Goal: Communication & Community: Answer question/provide support

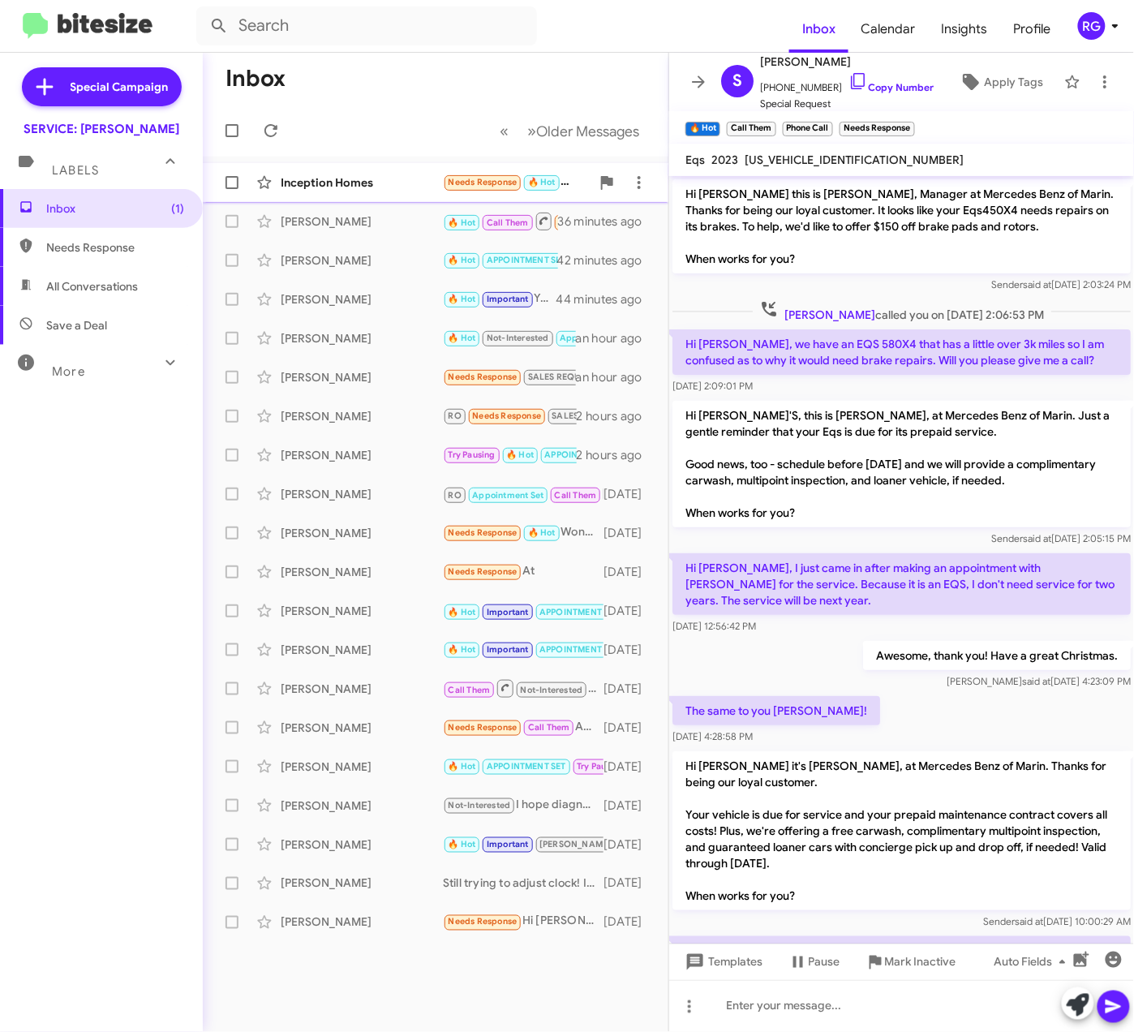
scroll to position [114, 0]
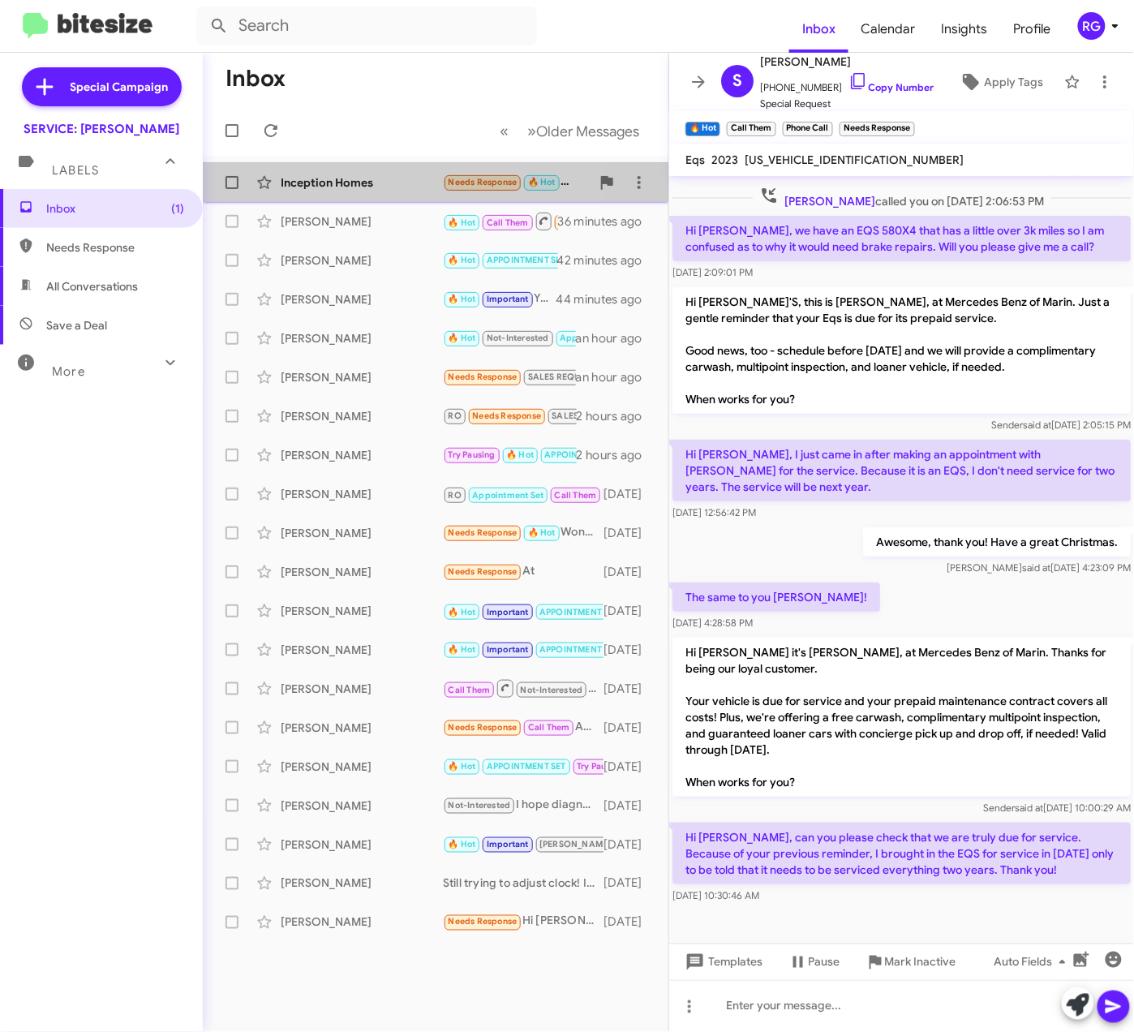
click at [324, 166] on div "Inception Homes Needs Response 🔥 Hot Hi Omar, can you arrange pickup and drop o…" at bounding box center [436, 182] width 440 height 32
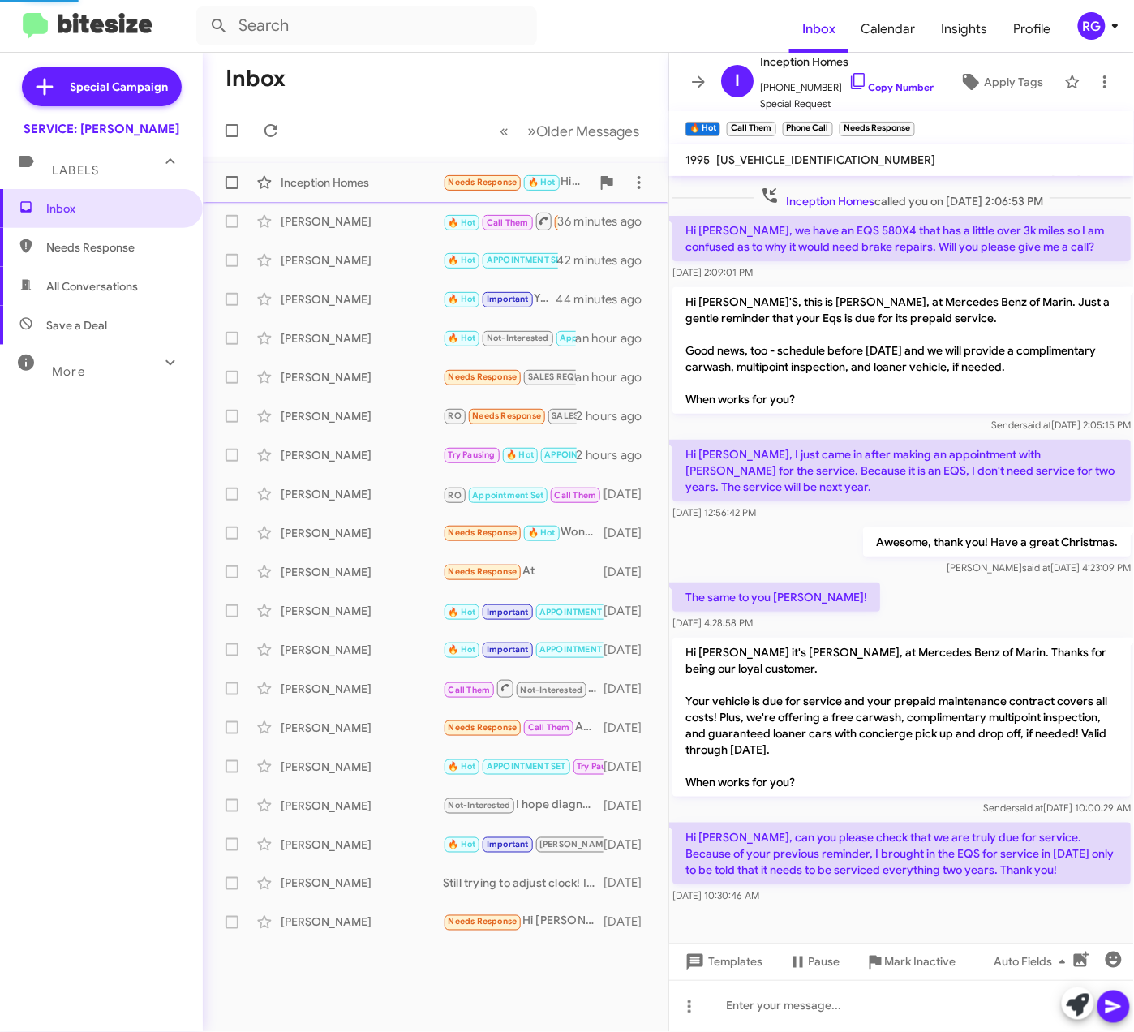
scroll to position [105, 0]
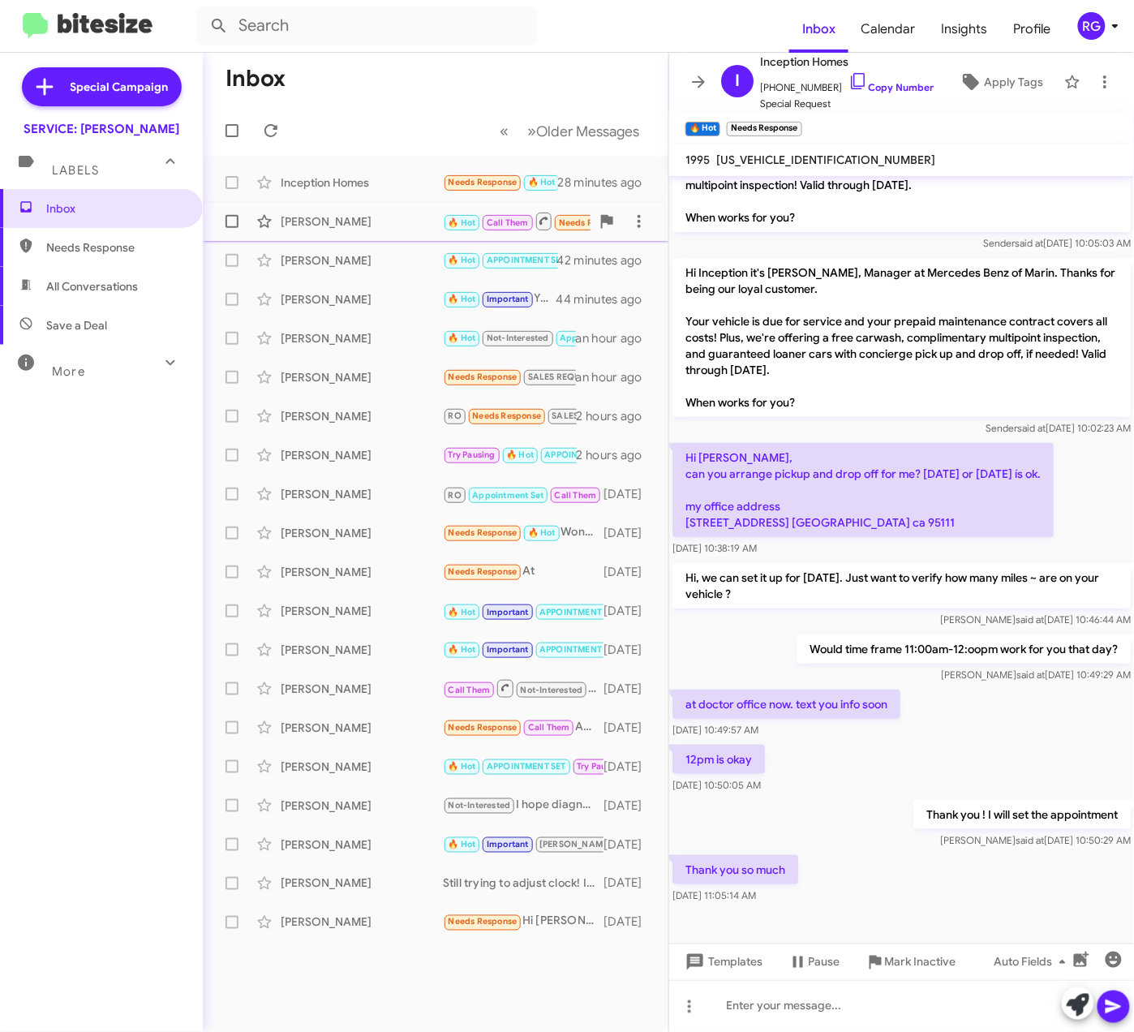
click at [405, 221] on div "[PERSON_NAME]" at bounding box center [362, 221] width 162 height 16
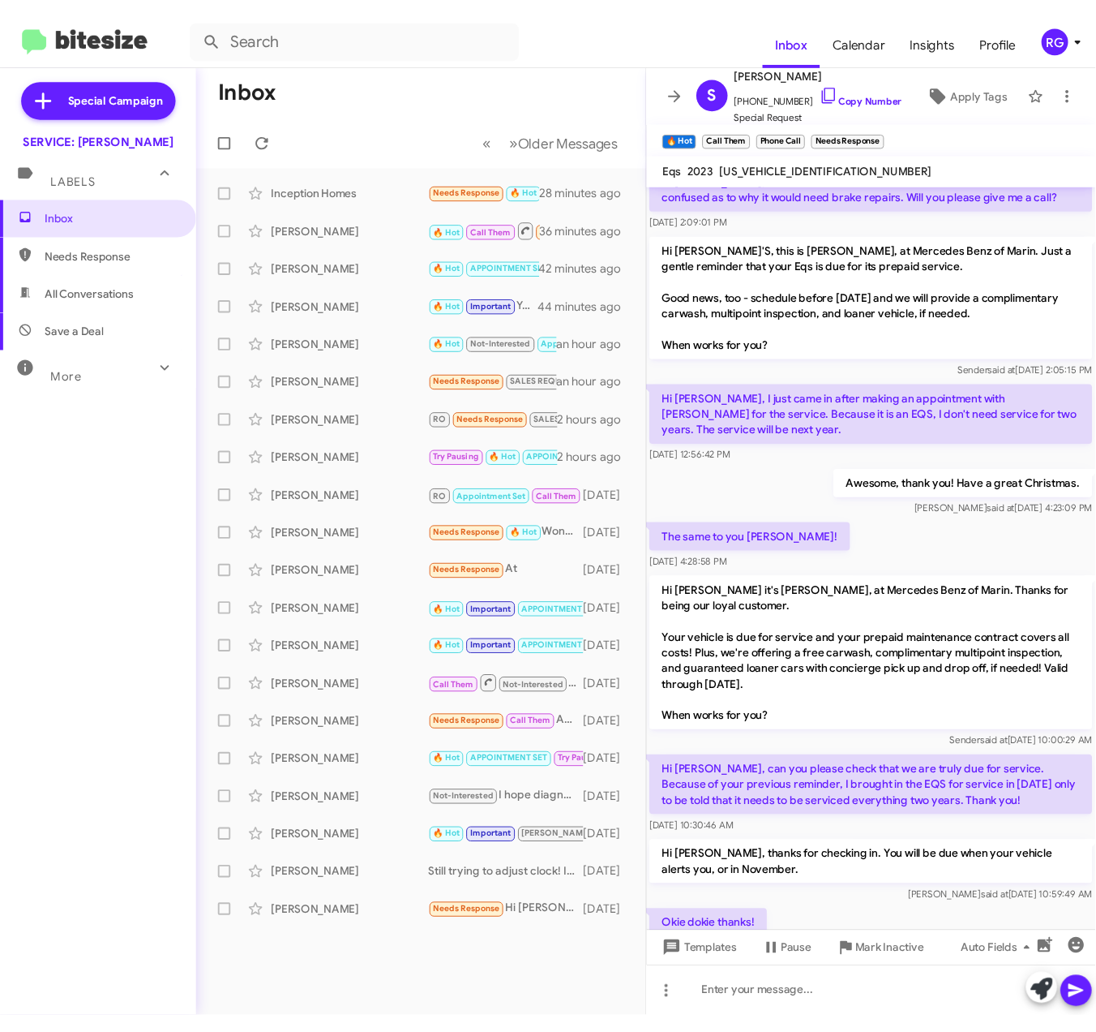
scroll to position [248, 0]
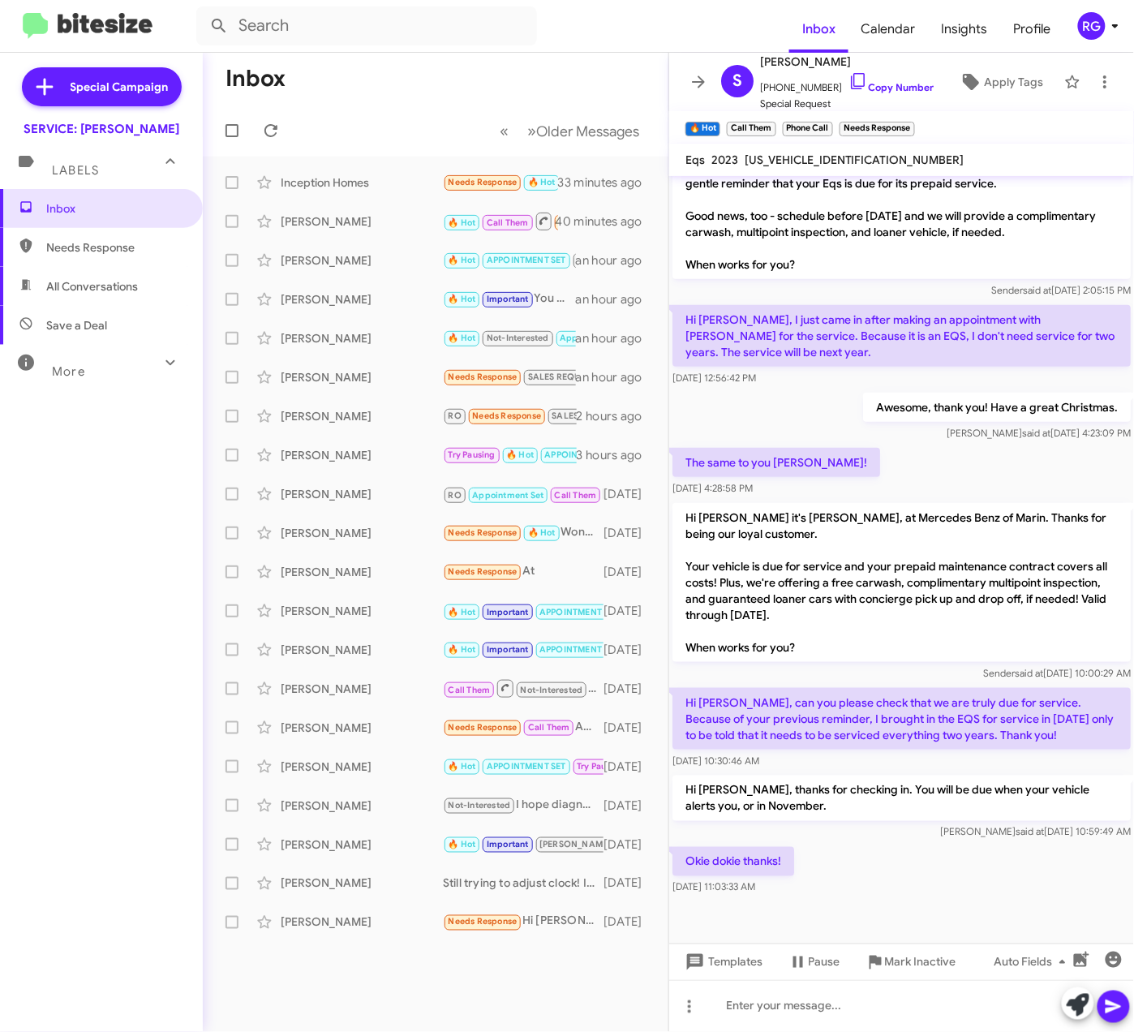
drag, startPoint x: 697, startPoint y: 4, endPoint x: 706, endPoint y: -71, distance: 75.0
click at [457, 24] on input "text" at bounding box center [366, 25] width 341 height 39
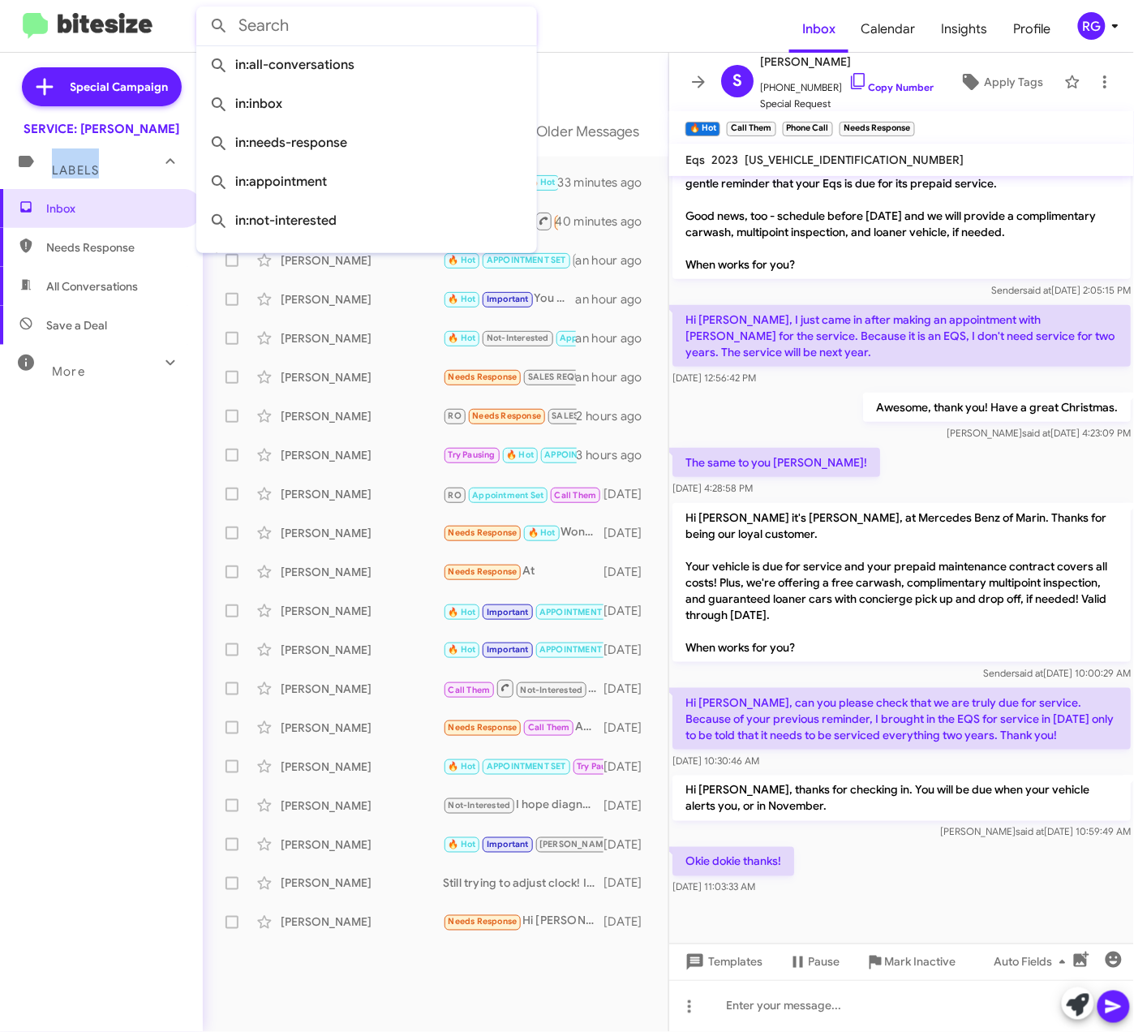
drag, startPoint x: -2, startPoint y: 157, endPoint x: 118, endPoint y: 180, distance: 121.3
click at [123, 180] on mat-expansion-panel-header "Labels" at bounding box center [101, 163] width 203 height 52
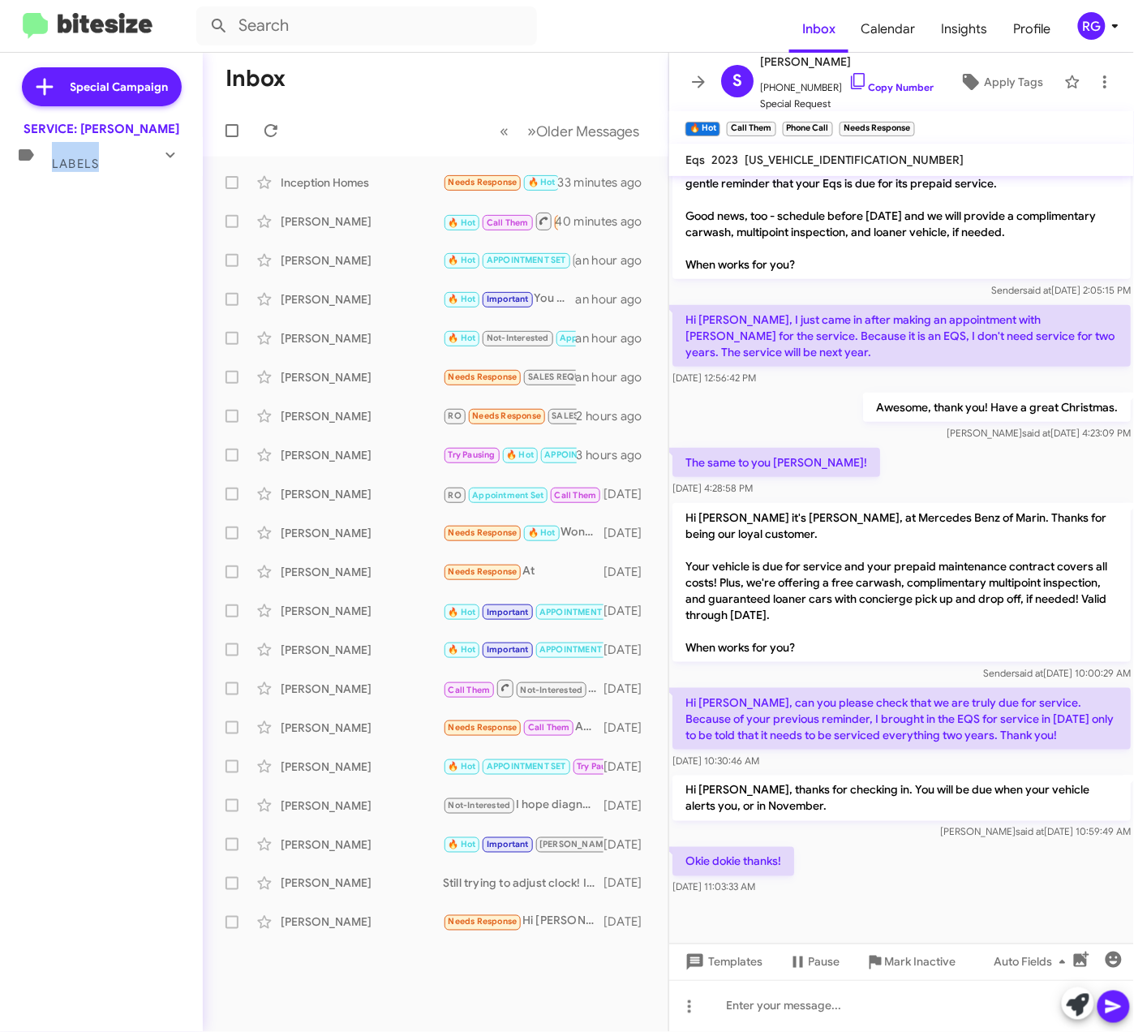
drag, startPoint x: 118, startPoint y: 180, endPoint x: 66, endPoint y: 170, distance: 52.8
click at [66, 170] on div "Labels" at bounding box center [85, 157] width 144 height 30
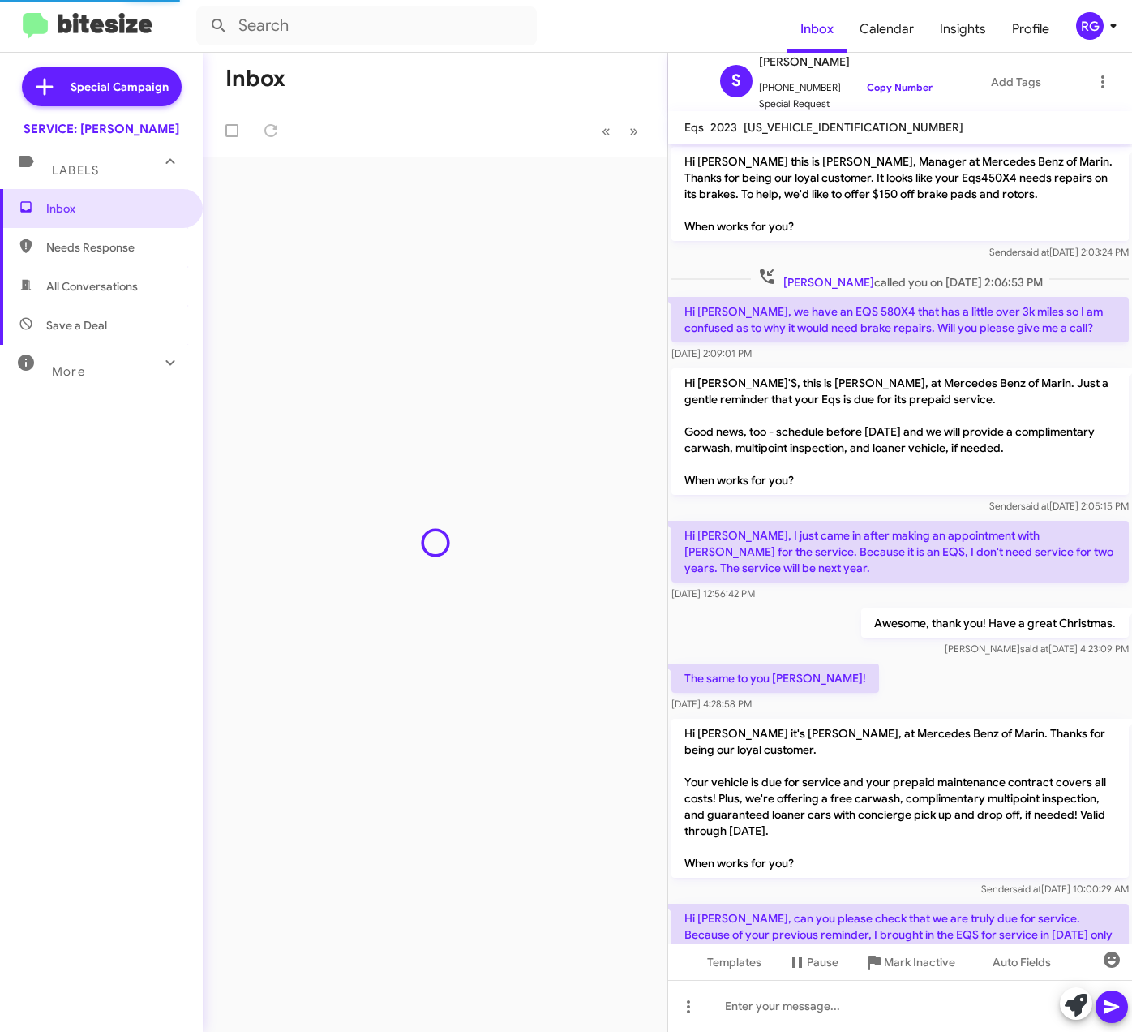
scroll to position [216, 0]
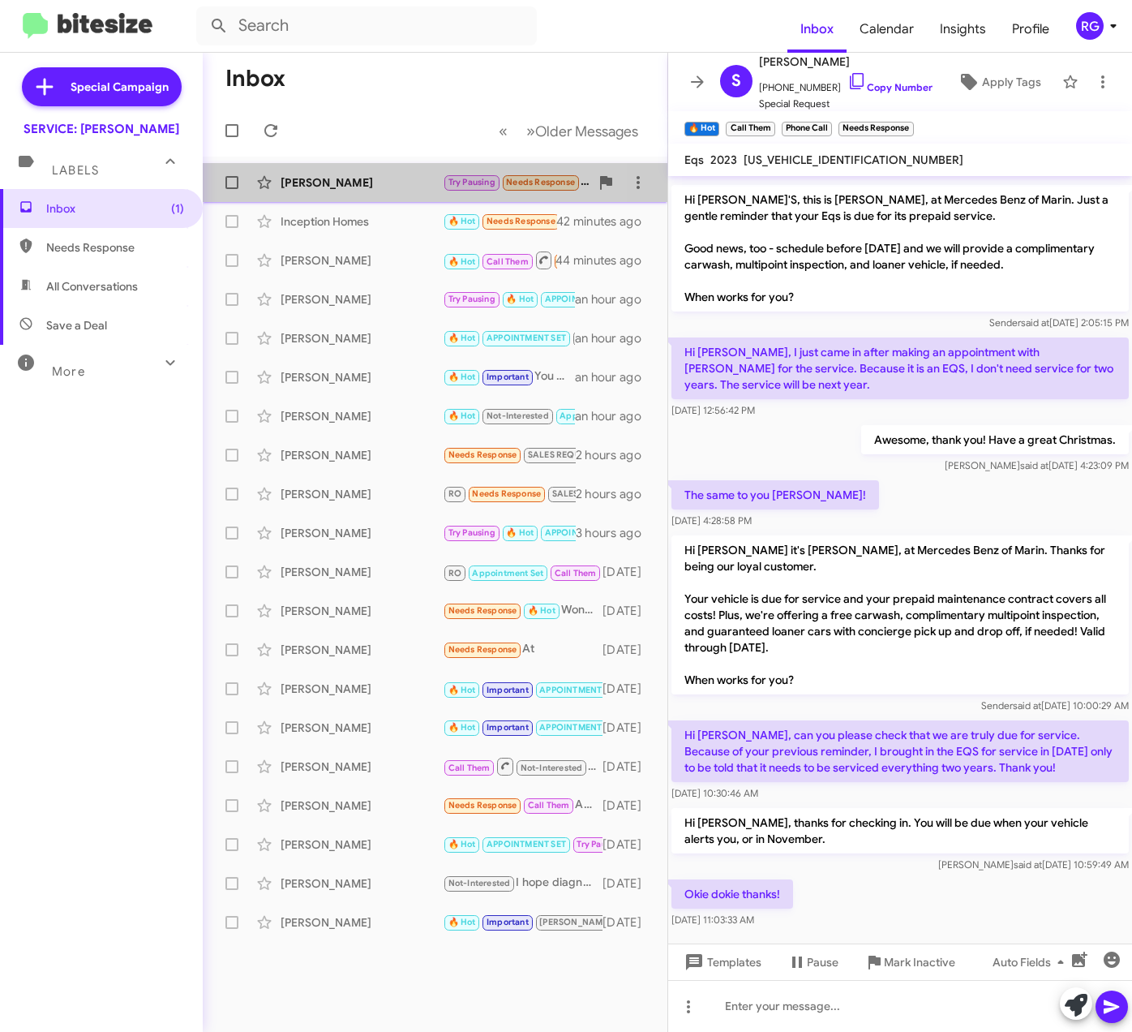
click at [339, 164] on span "Lynne Martin Try Pausing Needs Response Thank you Omar. We won't be back into S…" at bounding box center [435, 182] width 465 height 39
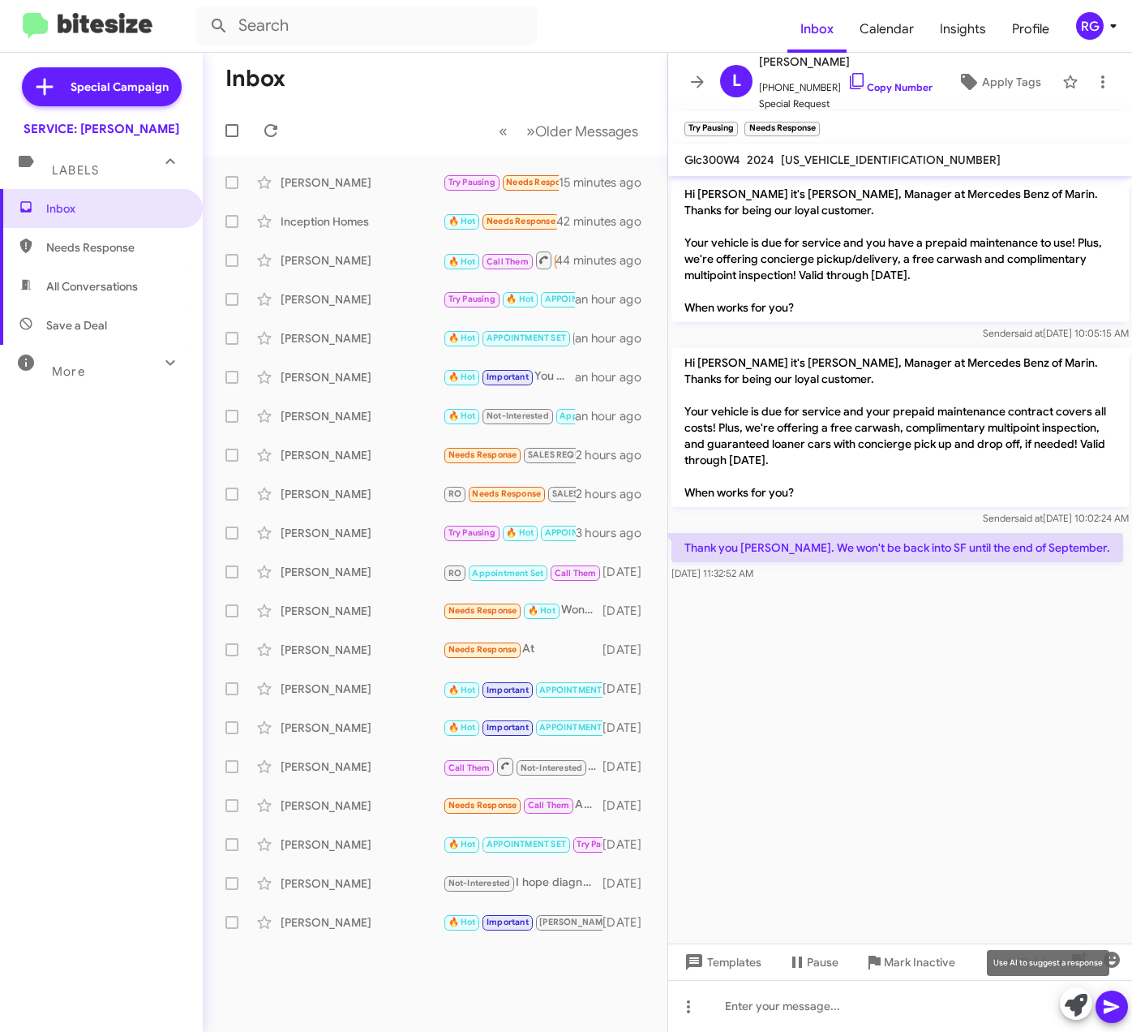
click at [1075, 1000] on icon at bounding box center [1076, 1004] width 23 height 23
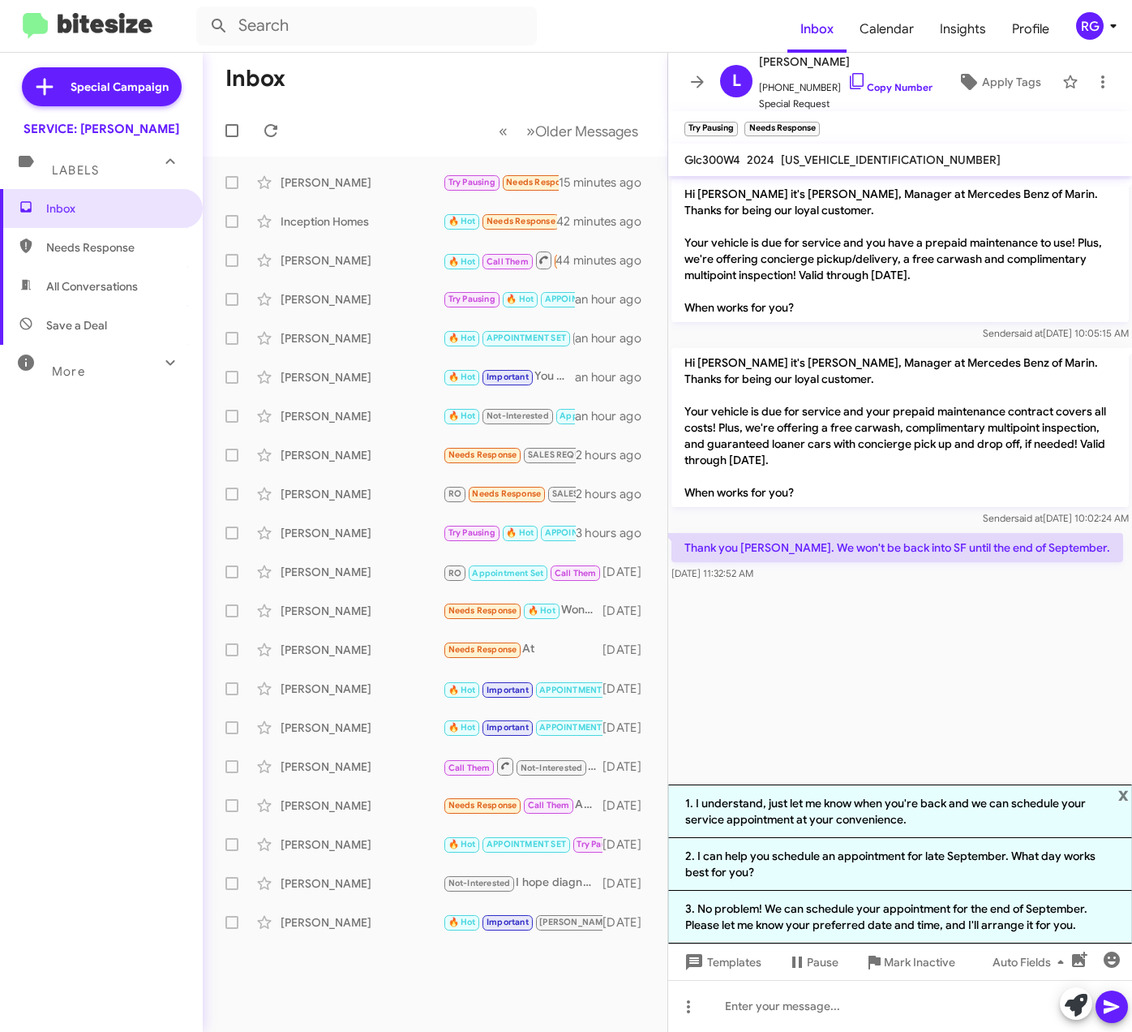
click at [835, 159] on span "W1NKM4HB4RF192326" at bounding box center [891, 159] width 220 height 15
copy span "W1NKM4HB4RF192326"
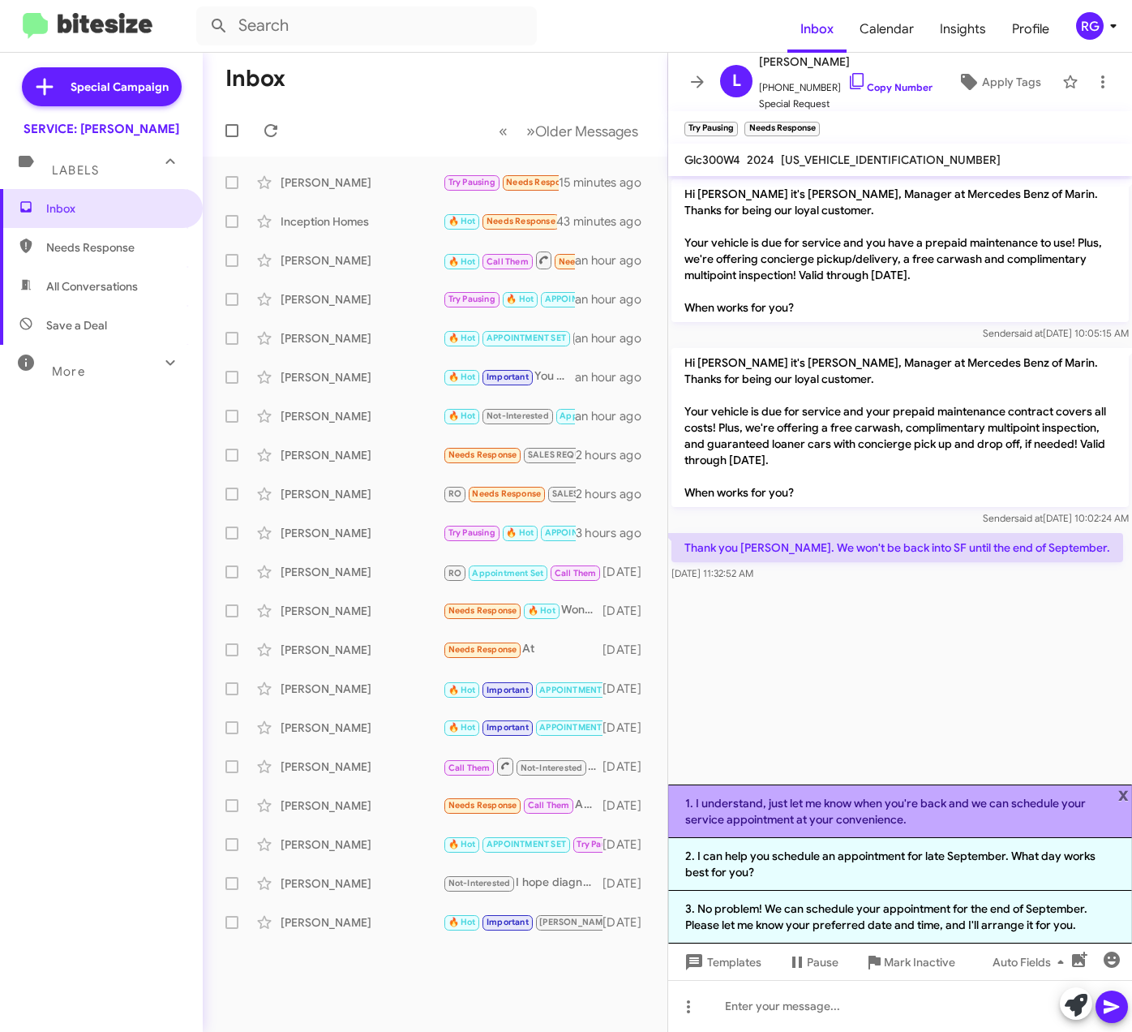
click at [843, 798] on li "1. I understand, just let me know when you're back and we can schedule your ser…" at bounding box center [900, 811] width 464 height 54
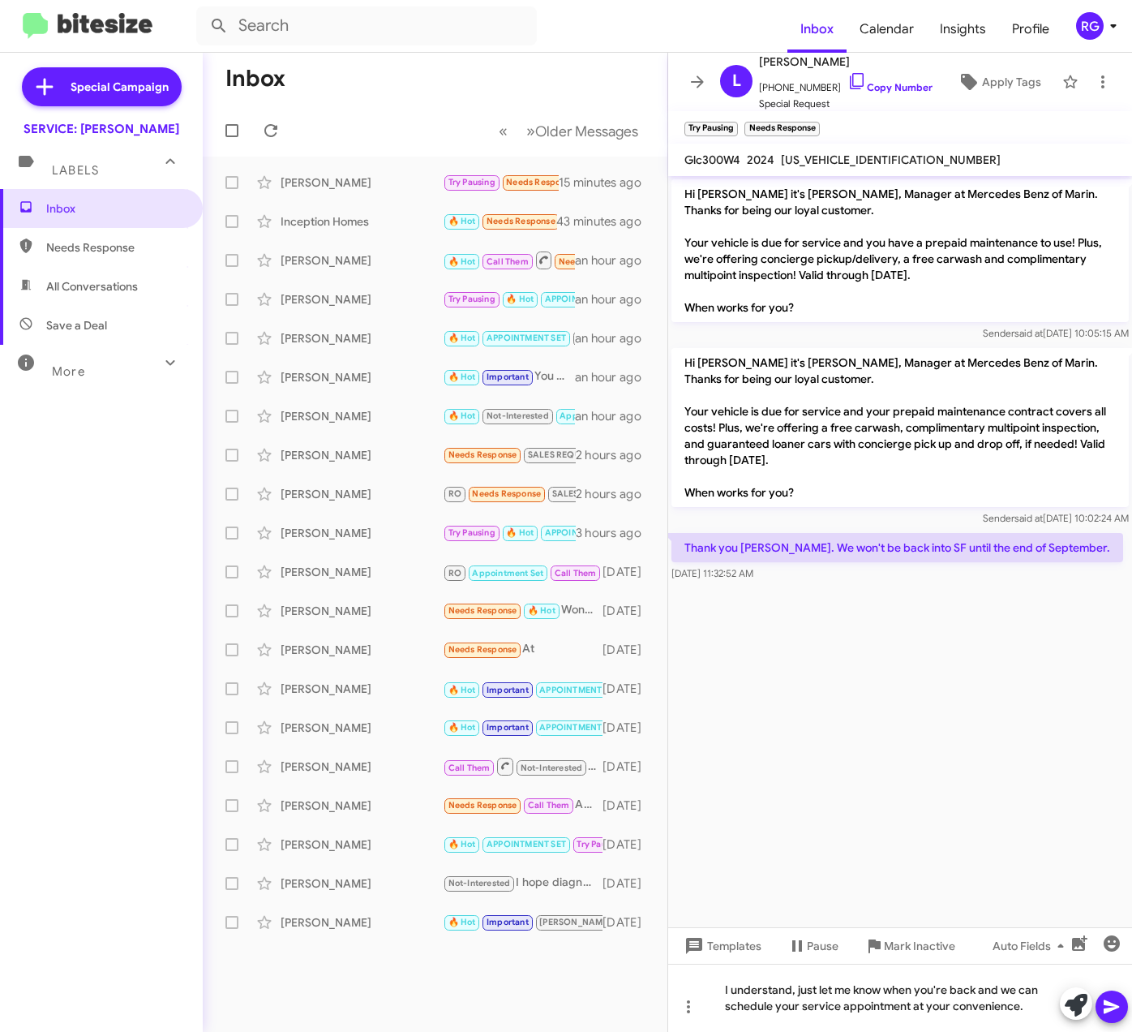
click at [1113, 1006] on icon at bounding box center [1111, 1006] width 19 height 19
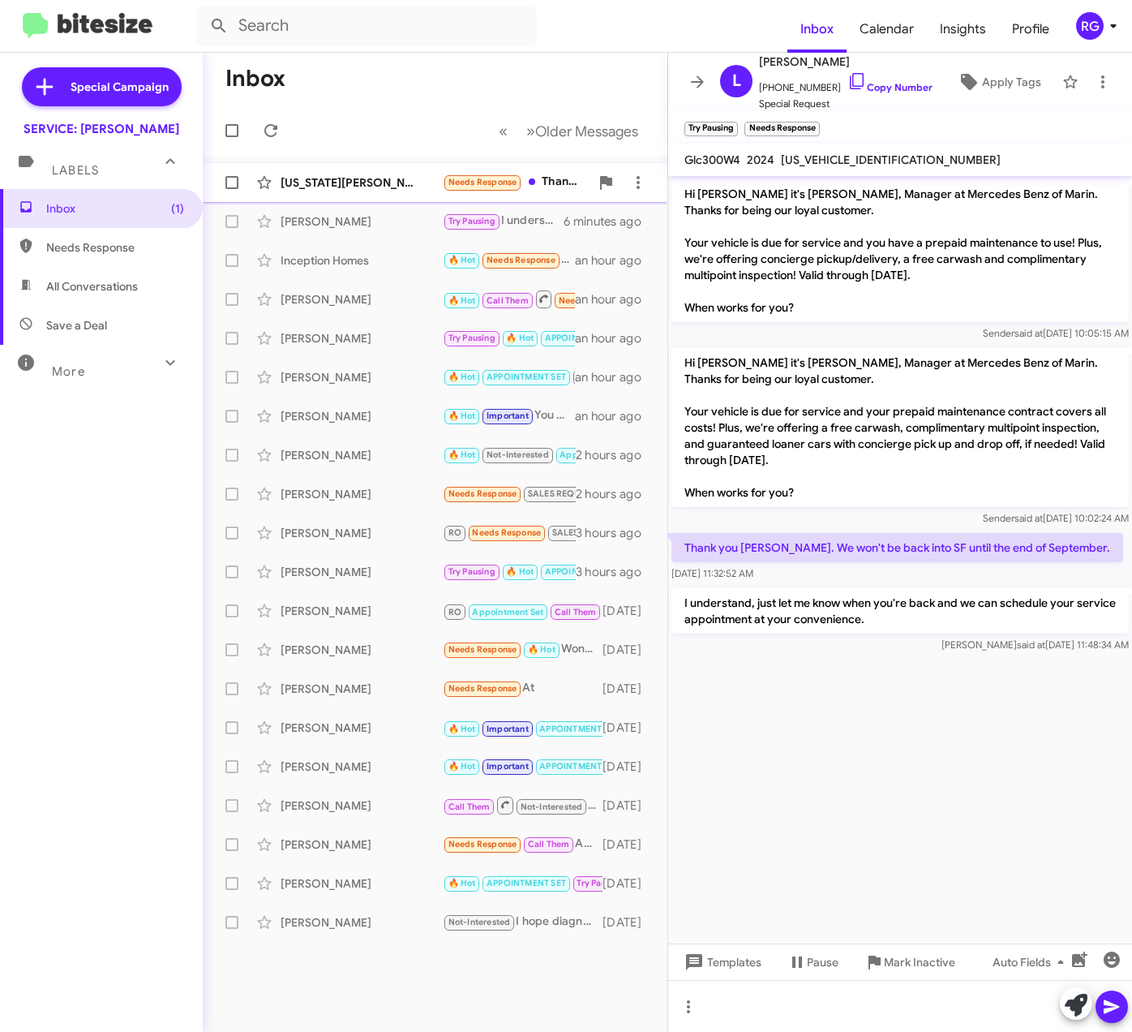
click at [374, 175] on div "[US_STATE][PERSON_NAME]" at bounding box center [362, 182] width 162 height 16
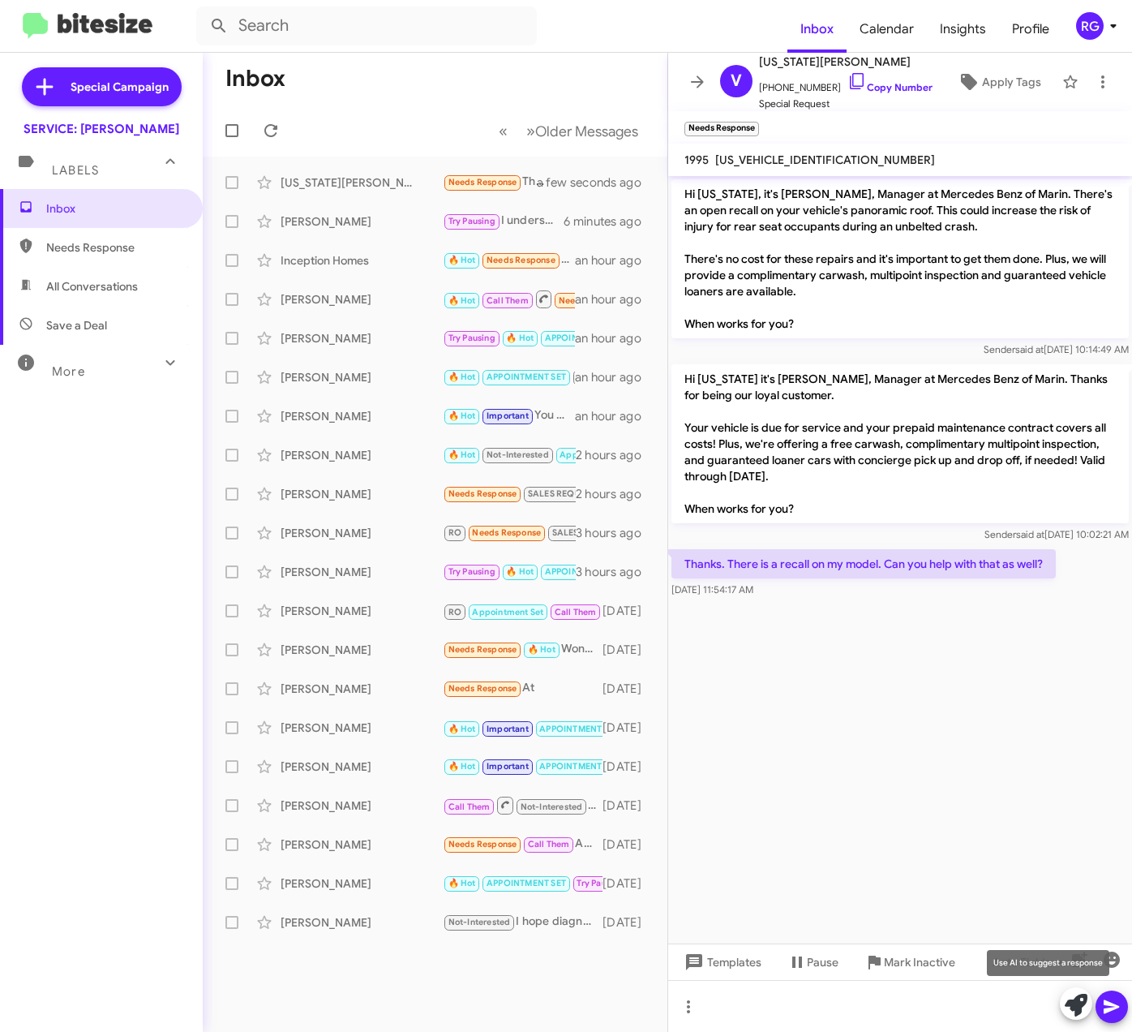
click at [1074, 1003] on icon at bounding box center [1076, 1004] width 23 height 23
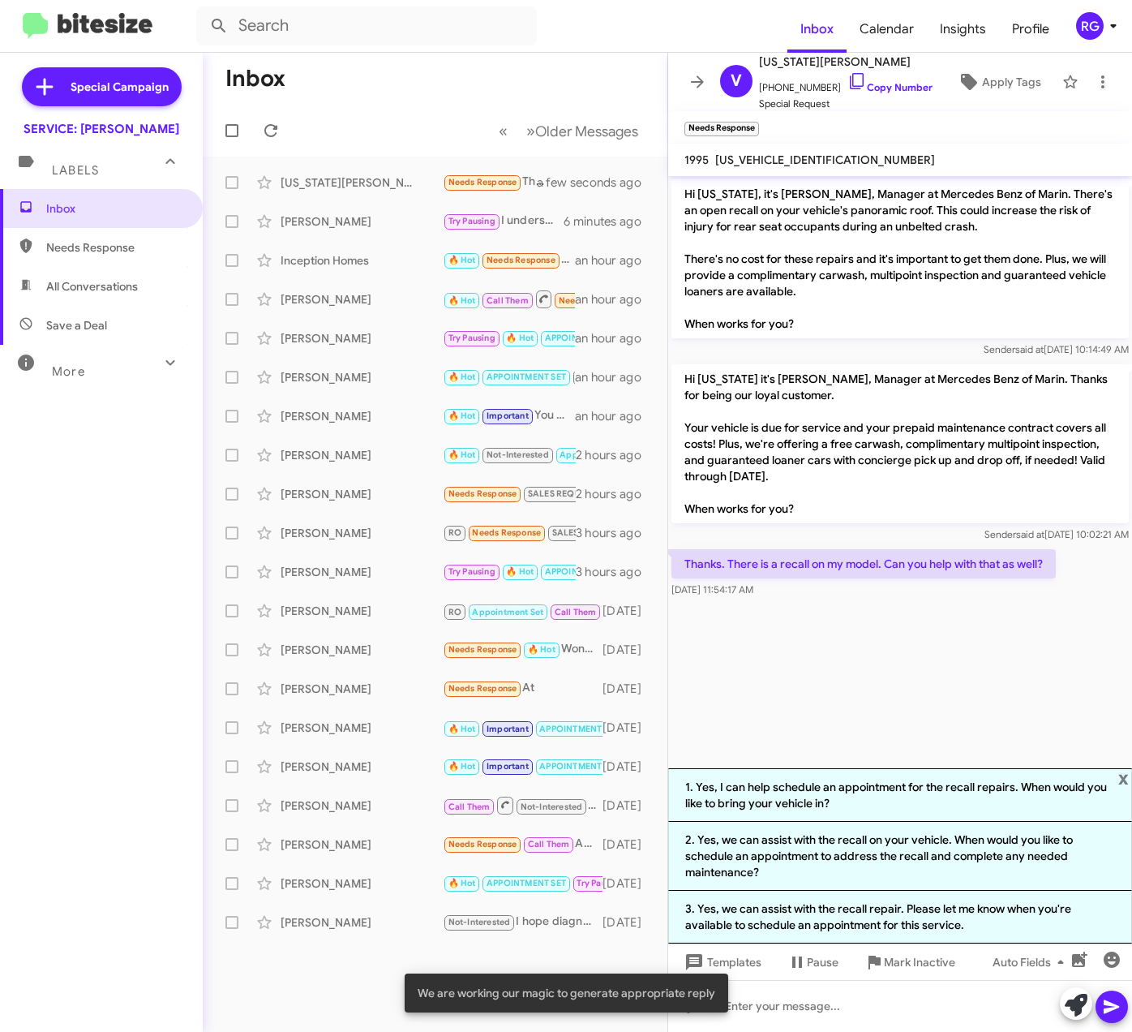
drag, startPoint x: 900, startPoint y: 847, endPoint x: 983, endPoint y: 896, distance: 96.0
click at [899, 850] on li "2. Yes, we can assist with the recall on your vehicle. When would you like to s…" at bounding box center [900, 855] width 464 height 69
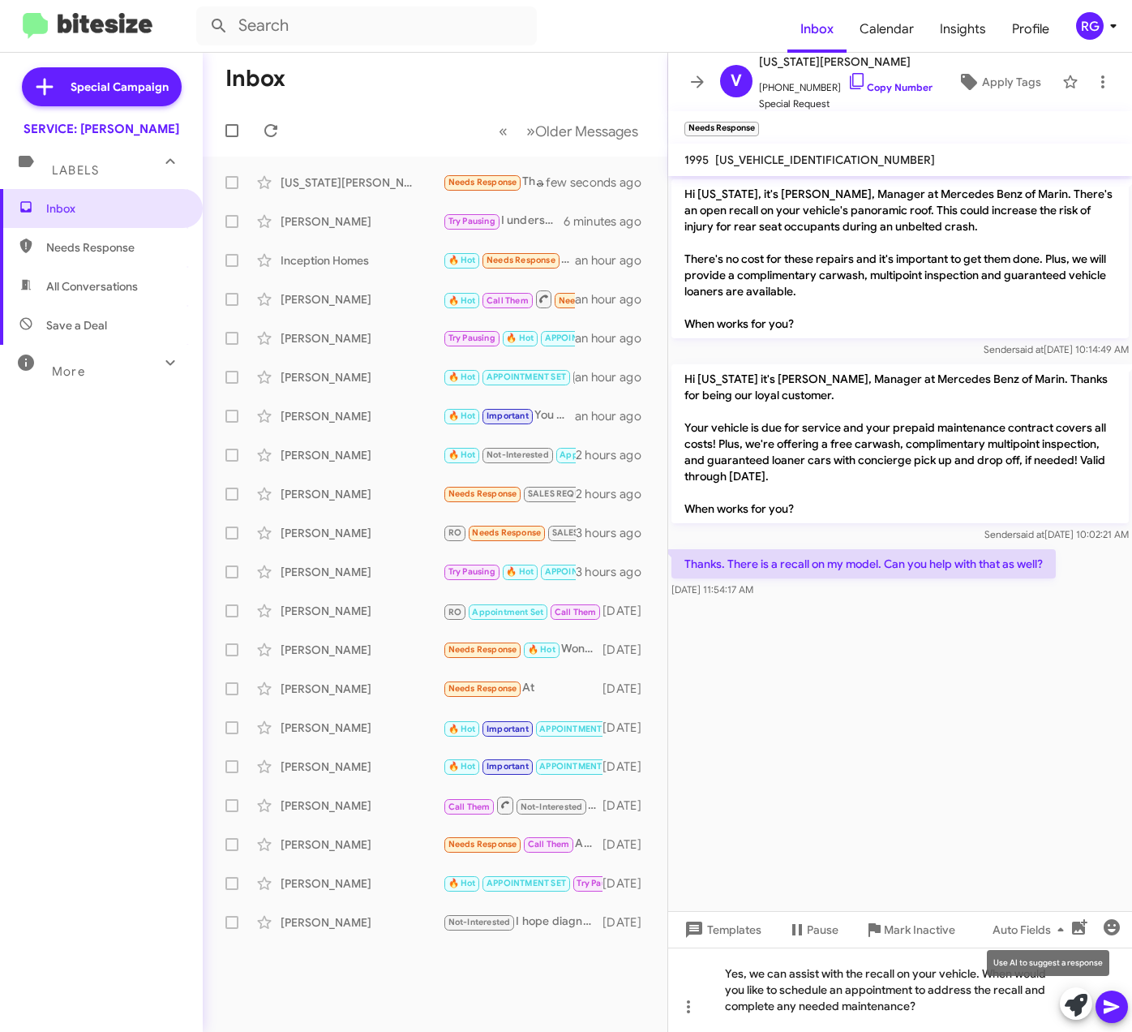
click at [1087, 1007] on icon at bounding box center [1076, 1004] width 23 height 23
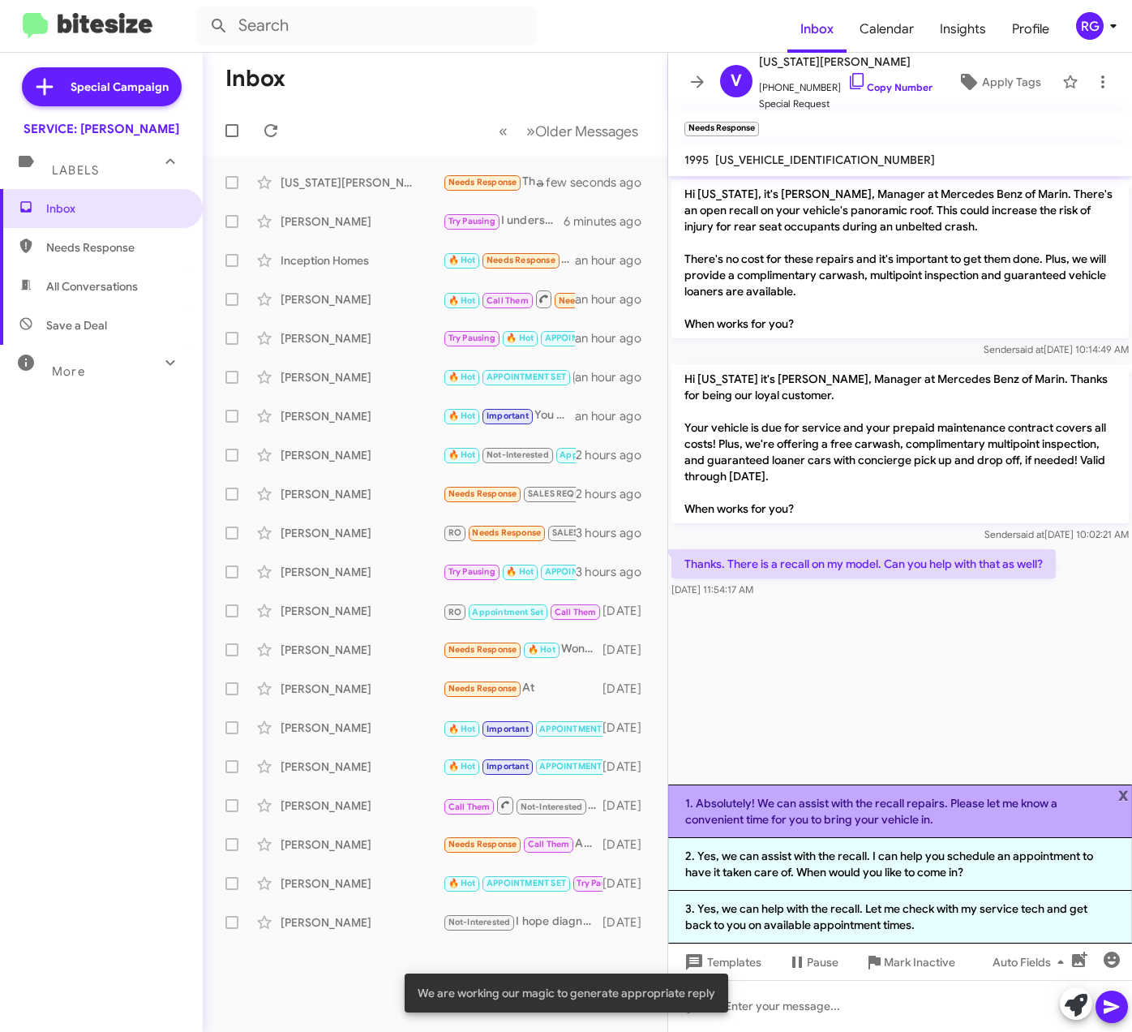
click at [1006, 815] on li "1. Absolutely! We can assist with the recall repairs. Please let me know a conv…" at bounding box center [900, 811] width 464 height 54
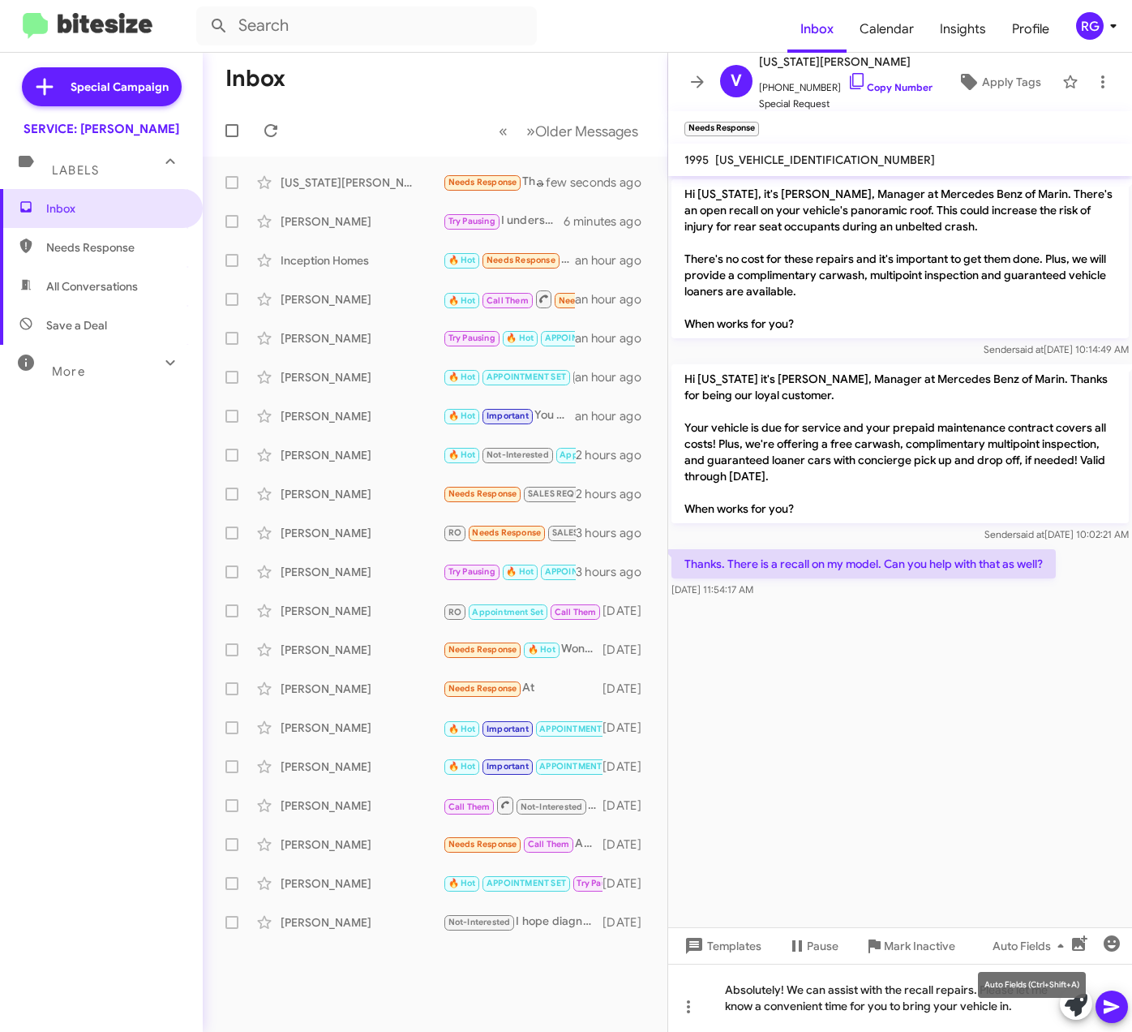
click at [976, 993] on mat-tooltip-component "Auto Fields (Ctrl+Shift+A)" at bounding box center [1032, 984] width 131 height 49
click at [975, 989] on mat-tooltip-component "Auto Fields (Ctrl+Shift+A)" at bounding box center [1032, 984] width 131 height 49
click at [973, 987] on mat-tooltip-component "Auto Fields (Ctrl+Shift+A)" at bounding box center [1032, 984] width 131 height 49
drag, startPoint x: 973, startPoint y: 987, endPoint x: 960, endPoint y: 980, distance: 14.9
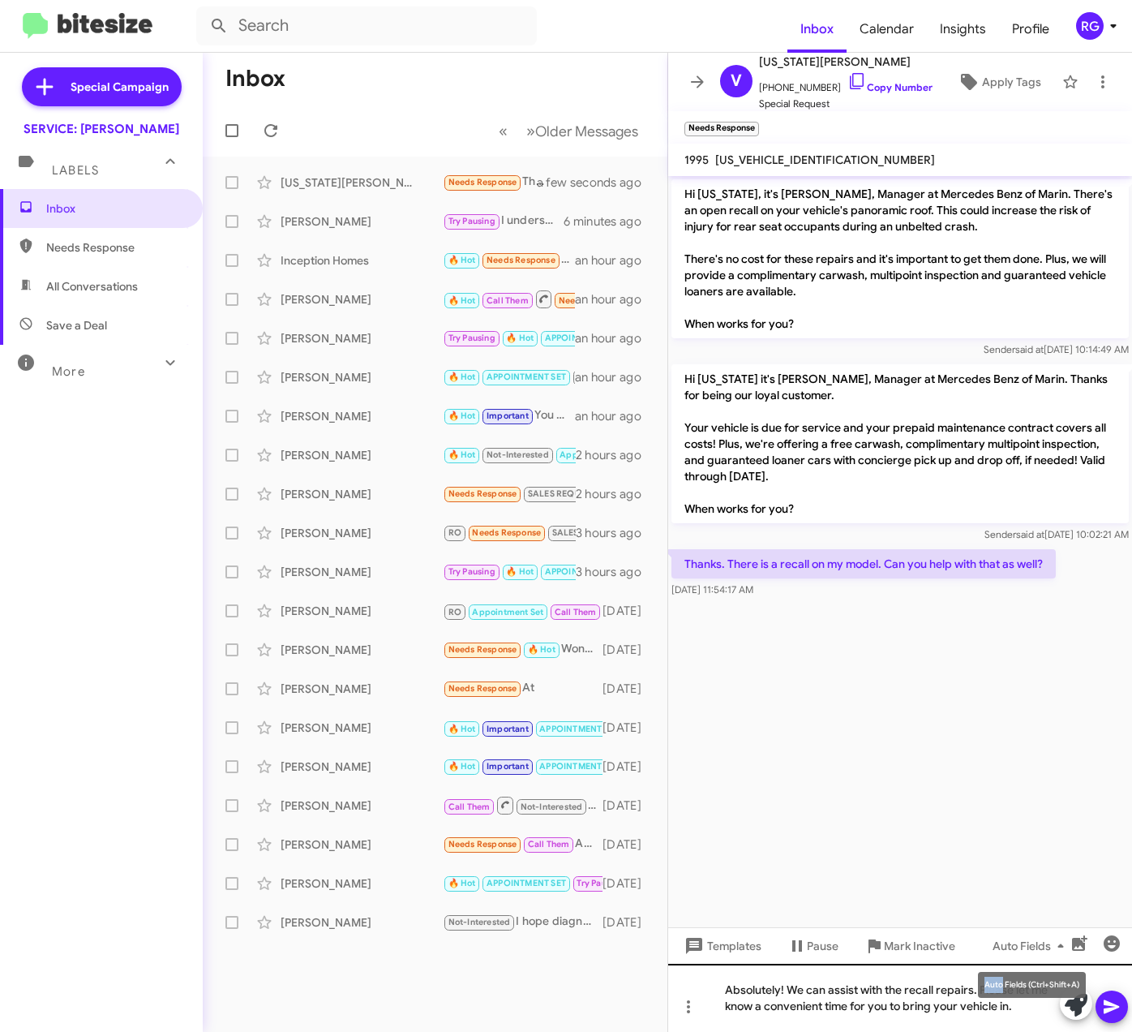
click at [967, 978] on mat-tooltip-component "Auto Fields (Ctrl+Shift+A)" at bounding box center [1032, 984] width 131 height 49
click at [929, 986] on div "Absolutely! We can assist with the recall repairs. Please let me know a conveni…" at bounding box center [900, 997] width 464 height 68
click at [975, 989] on div "Absolutely! We can assist with the recall repairs. Please let me know a conveni…" at bounding box center [900, 997] width 464 height 68
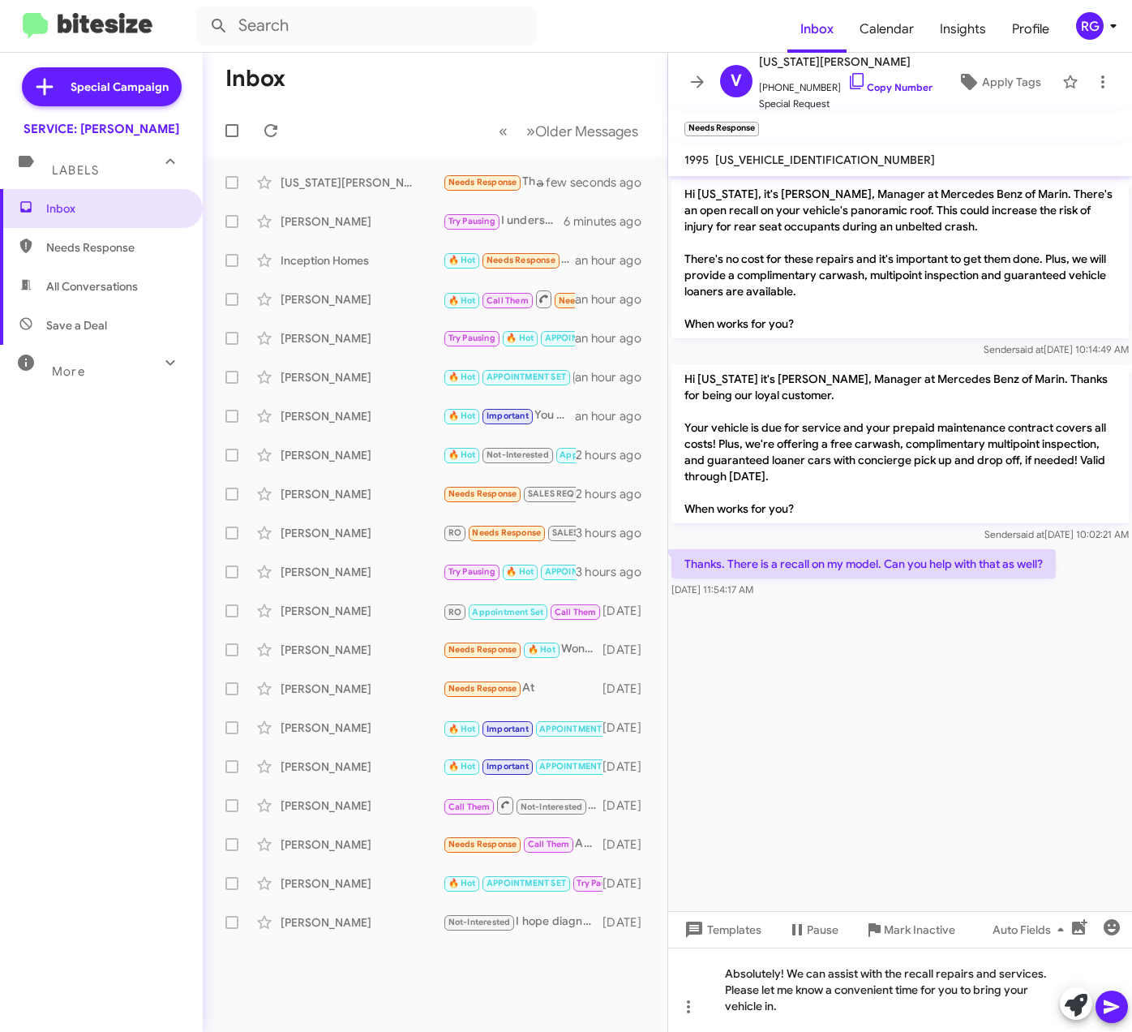
click at [1114, 1010] on icon at bounding box center [1111, 1006] width 19 height 19
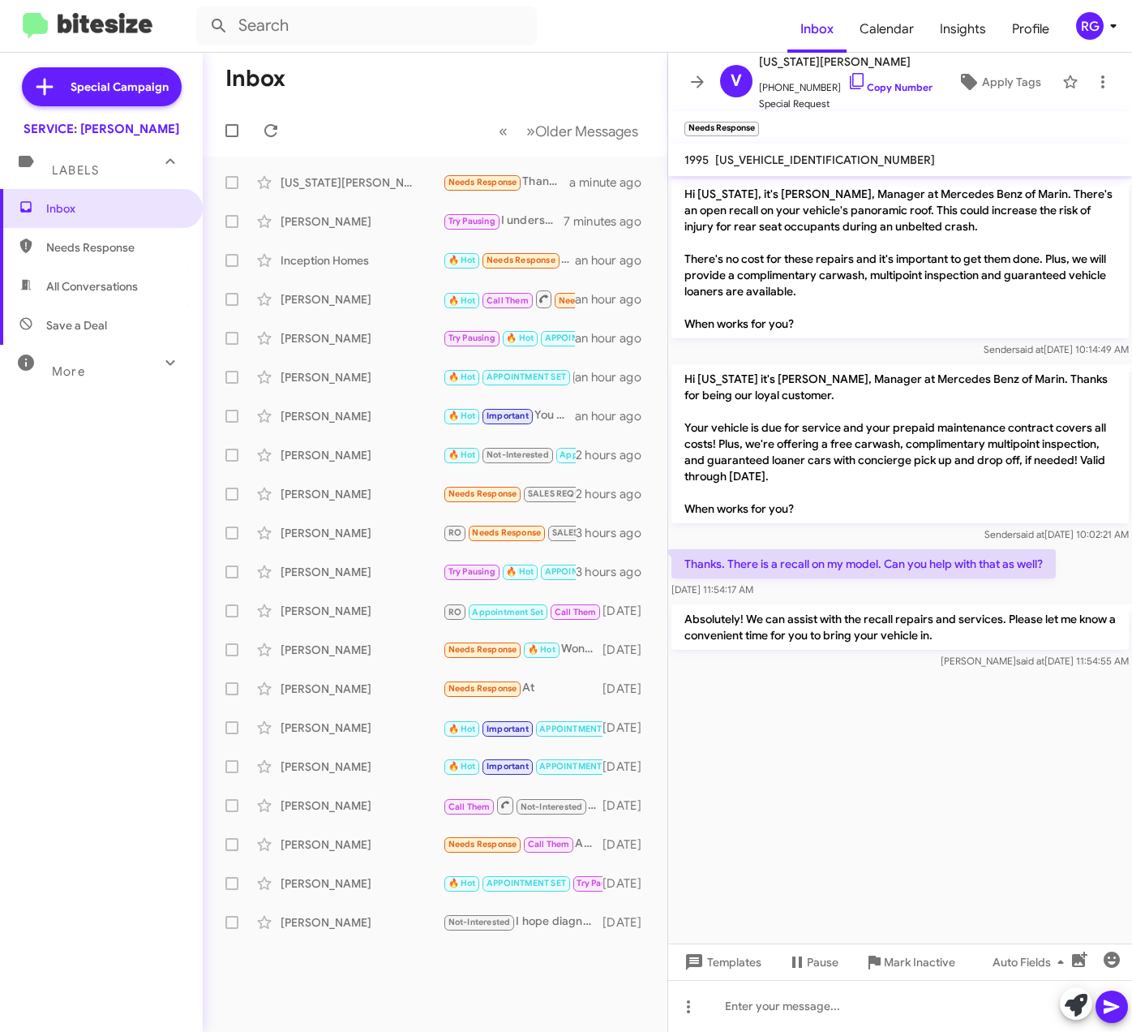
click at [787, 162] on span "[US_VEHICLE_IDENTIFICATION_NUMBER]" at bounding box center [825, 159] width 220 height 15
copy span "[US_VEHICLE_IDENTIFICATION_NUMBER]"
click at [388, 176] on div "[US_STATE][PERSON_NAME]" at bounding box center [362, 182] width 162 height 16
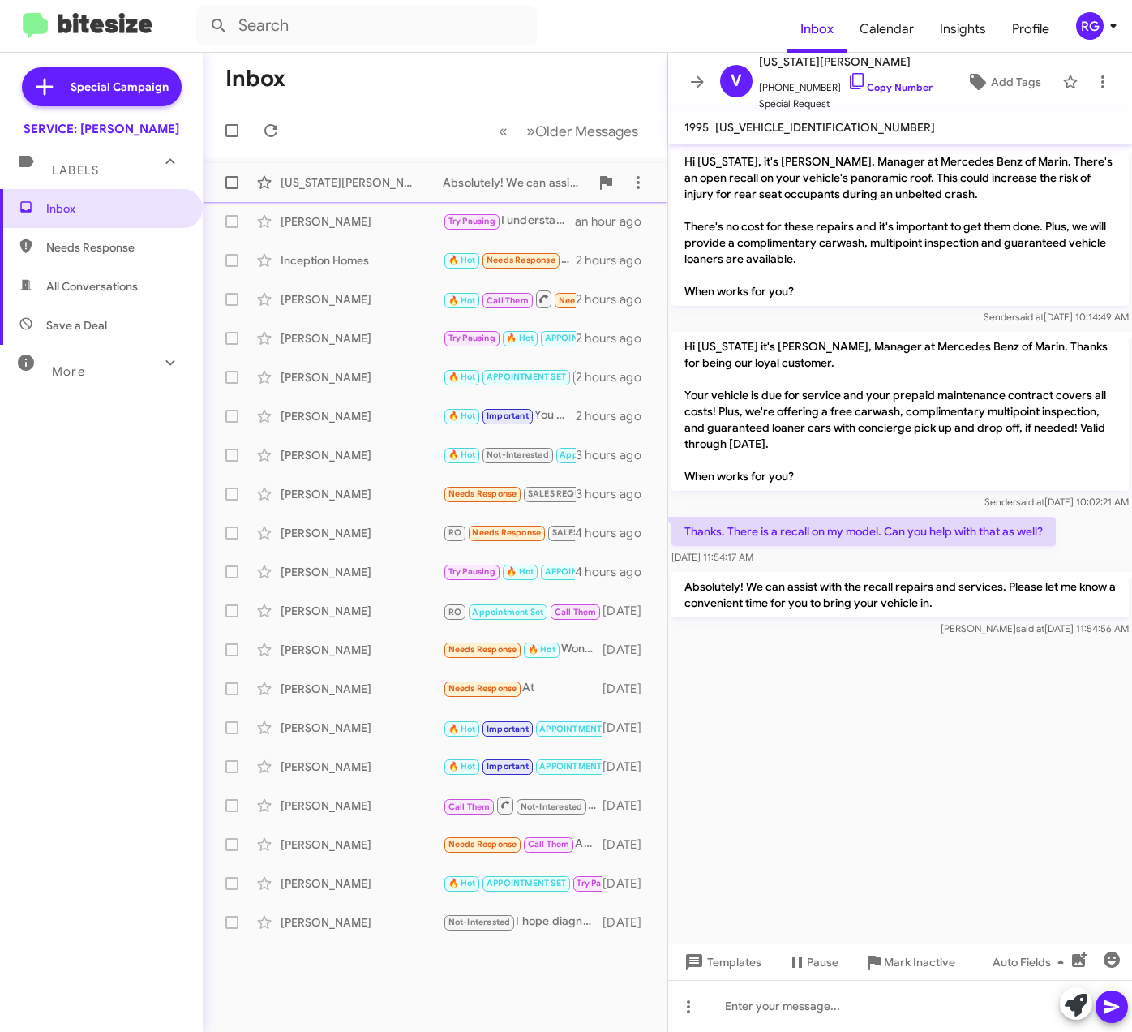
click at [449, 188] on div "Absolutely! We can assist with the recall repairs and services. Please let me k…" at bounding box center [516, 182] width 147 height 16
drag, startPoint x: 803, startPoint y: 689, endPoint x: 802, endPoint y: 707, distance: 17.9
click at [803, 706] on cdk-virtual-scroll-viewport "Hi [US_STATE], it's [PERSON_NAME], Manager at Mercedes Benz of Marin. There's a…" at bounding box center [900, 544] width 464 height 800
click at [91, 552] on div "Inbox Needs Response All Conversations Save a Deal More Important 🔥 Hot Appoint…" at bounding box center [101, 498] width 203 height 619
